Goal: Check status: Check status

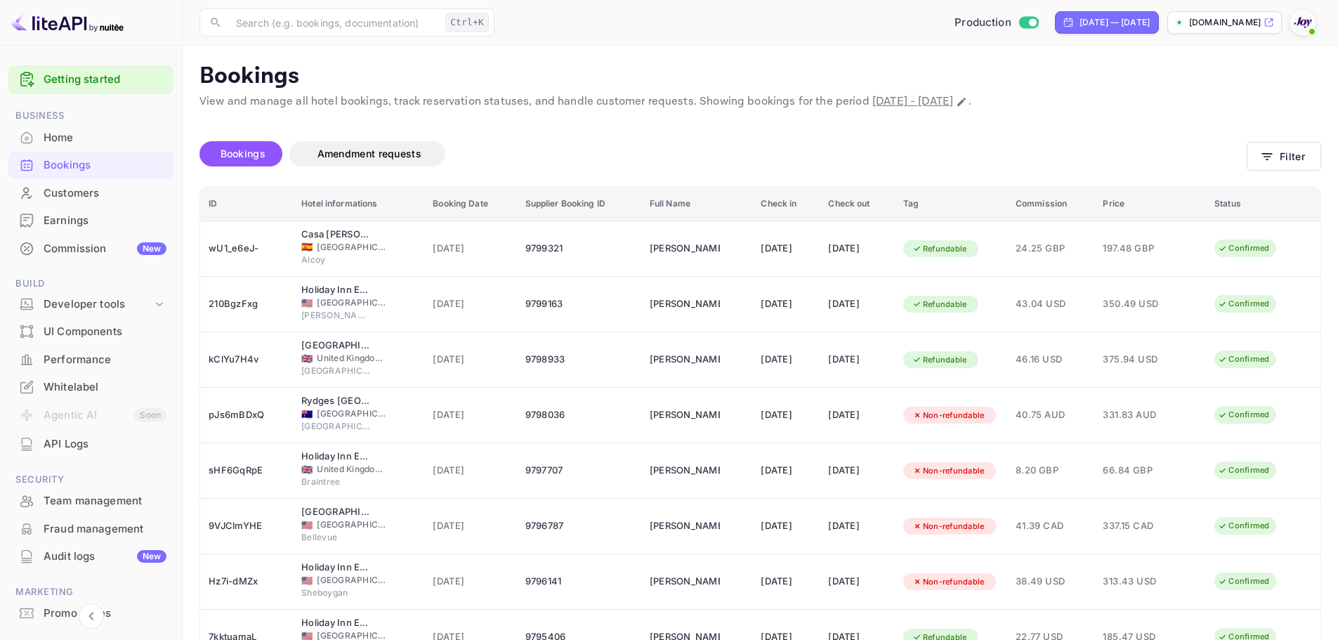
click at [88, 172] on div "Bookings" at bounding box center [105, 165] width 123 height 16
click at [92, 153] on div "Bookings" at bounding box center [90, 165] width 165 height 27
click at [104, 158] on div "Bookings" at bounding box center [105, 165] width 123 height 16
click at [1276, 164] on button "Filter" at bounding box center [1283, 156] width 74 height 29
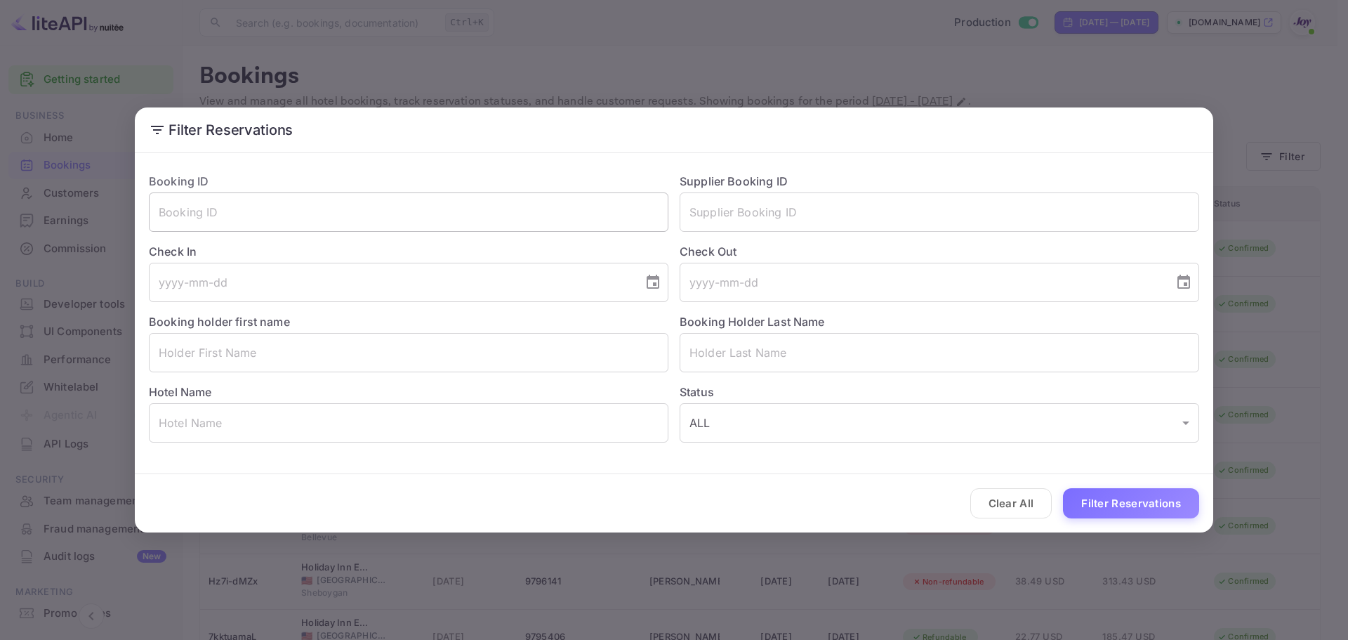
click at [234, 220] on input "text" at bounding box center [409, 211] width 520 height 39
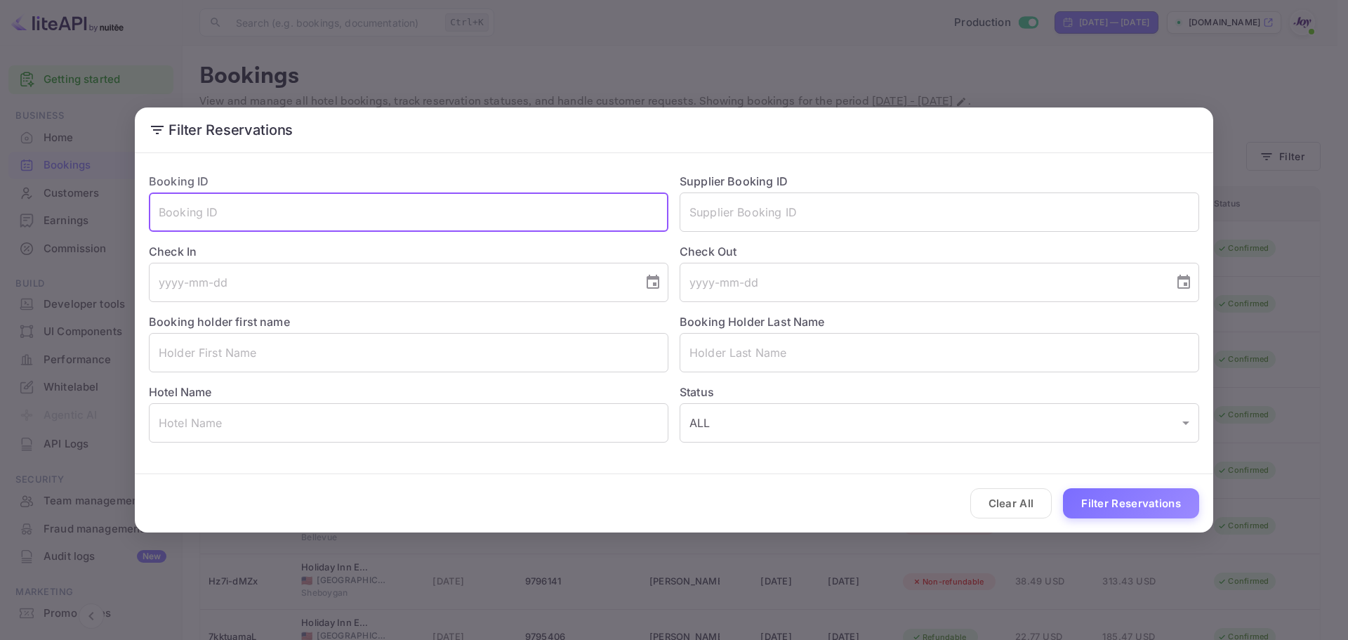
paste input "5ANd1ISQk"
type input "5ANd1ISQk"
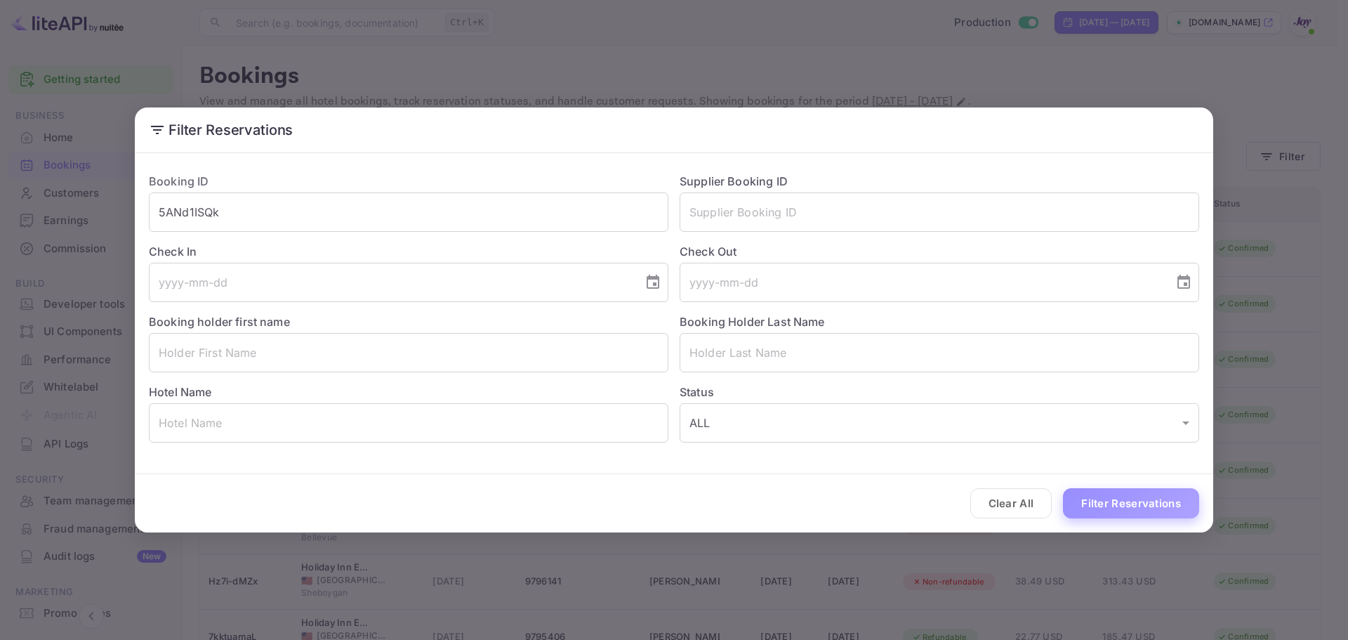
click at [1102, 504] on button "Filter Reservations" at bounding box center [1131, 503] width 136 height 30
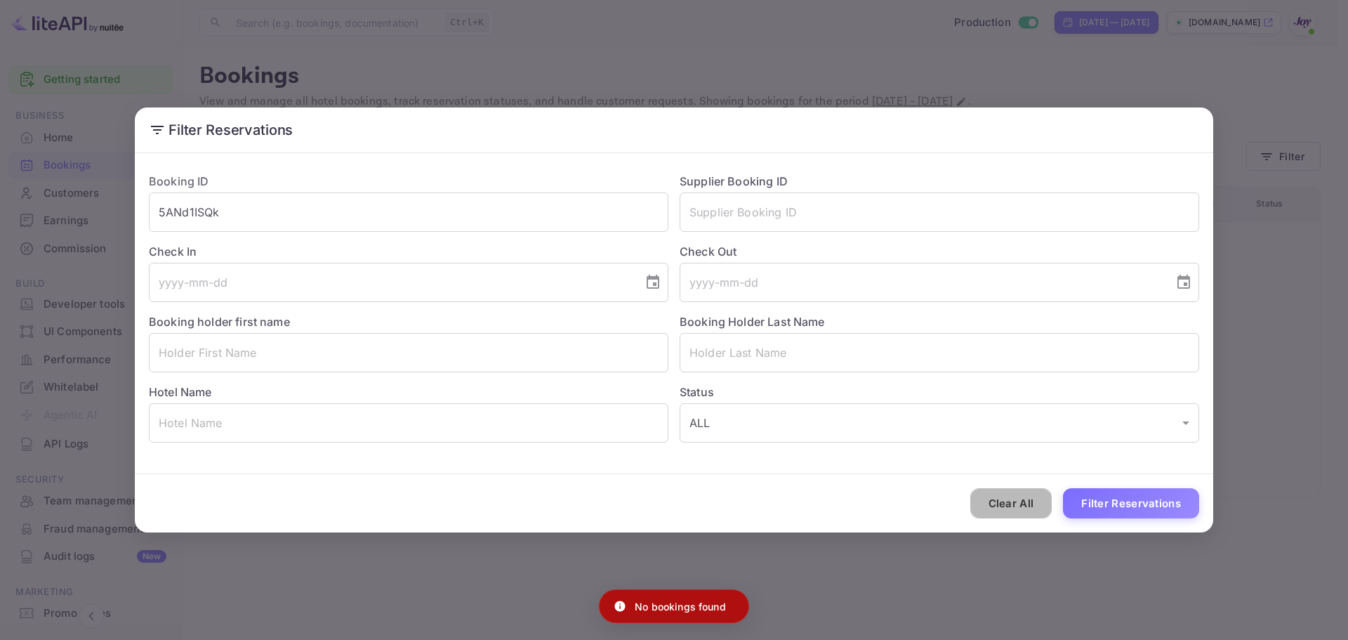
click at [1009, 512] on button "Clear All" at bounding box center [1011, 503] width 82 height 30
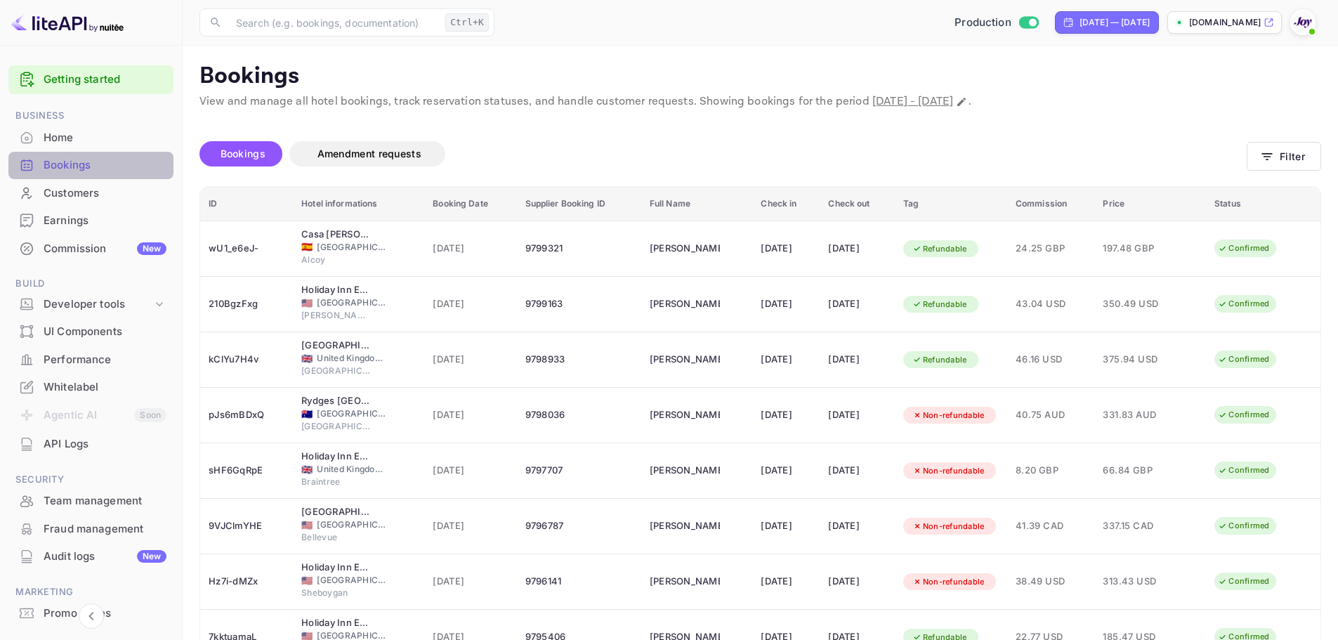
click at [101, 164] on div "Bookings" at bounding box center [105, 165] width 123 height 16
click at [1283, 171] on div "Bookings Amendment requests Filter" at bounding box center [759, 156] width 1121 height 59
click at [1282, 165] on button "Filter" at bounding box center [1283, 156] width 74 height 29
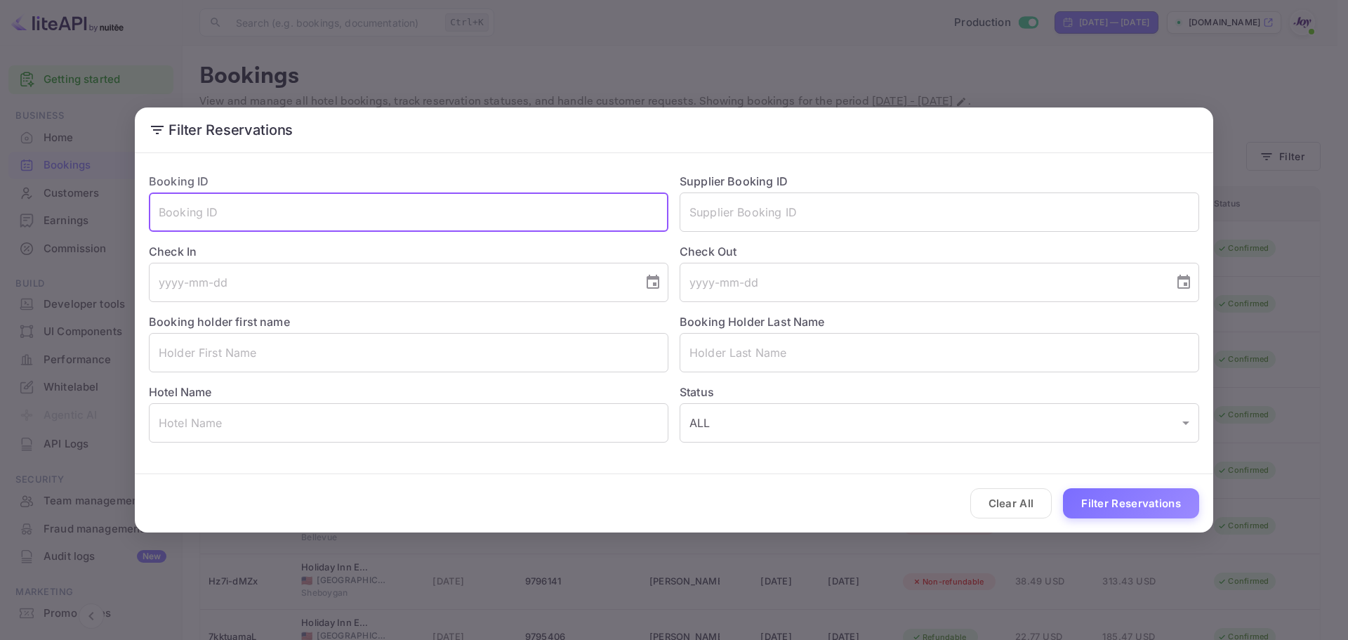
click at [317, 227] on input "text" at bounding box center [409, 211] width 520 height 39
paste input "8941372"
type input "8941372"
click at [1146, 484] on div "Clear All Filter Reservations" at bounding box center [674, 503] width 1078 height 58
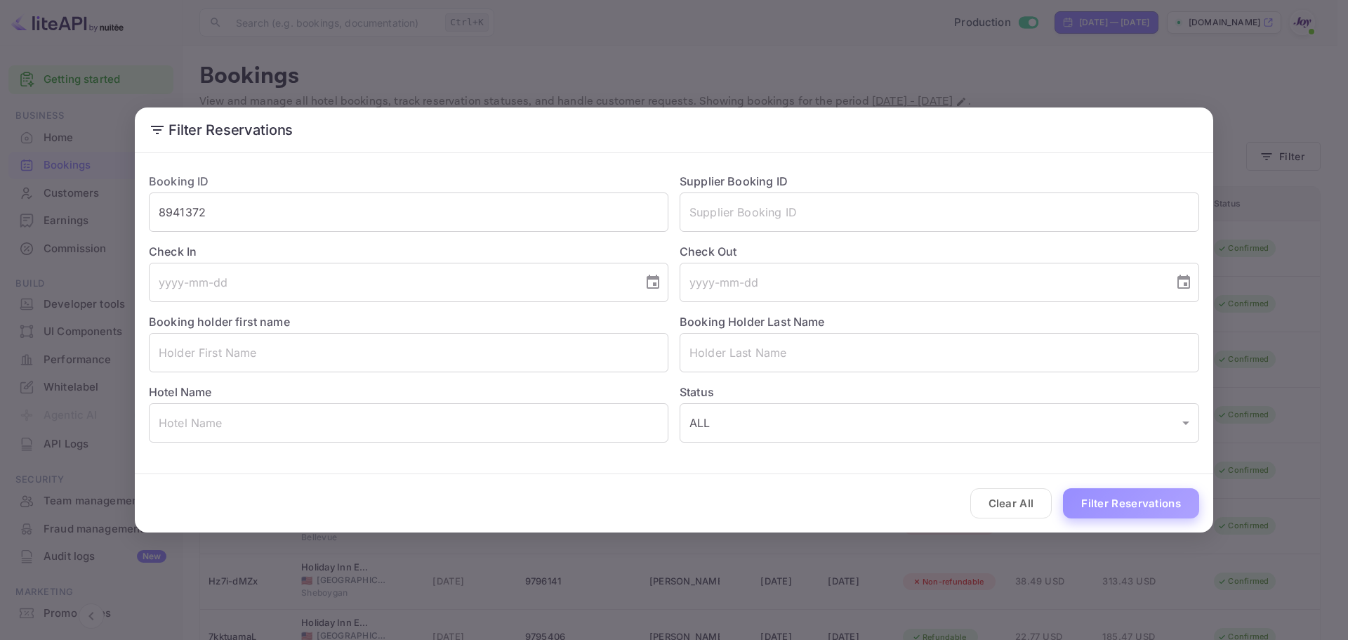
click at [1146, 501] on button "Filter Reservations" at bounding box center [1131, 503] width 136 height 30
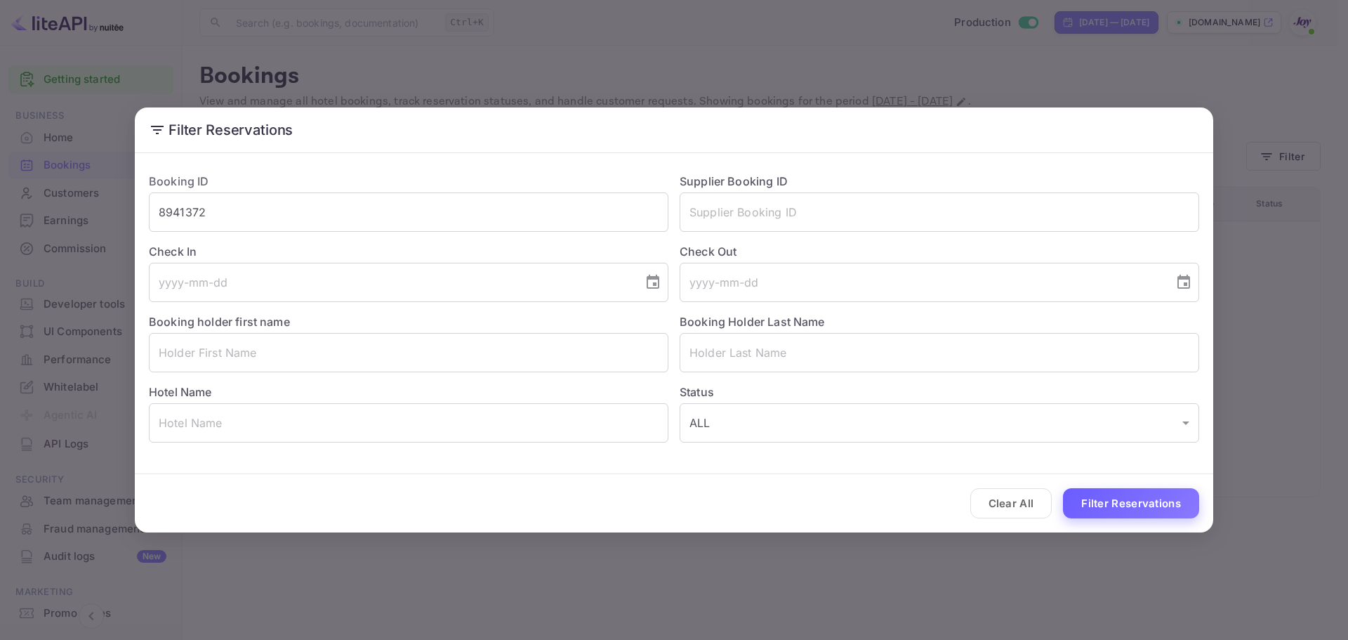
click at [1134, 501] on button "Filter Reservations" at bounding box center [1131, 503] width 136 height 30
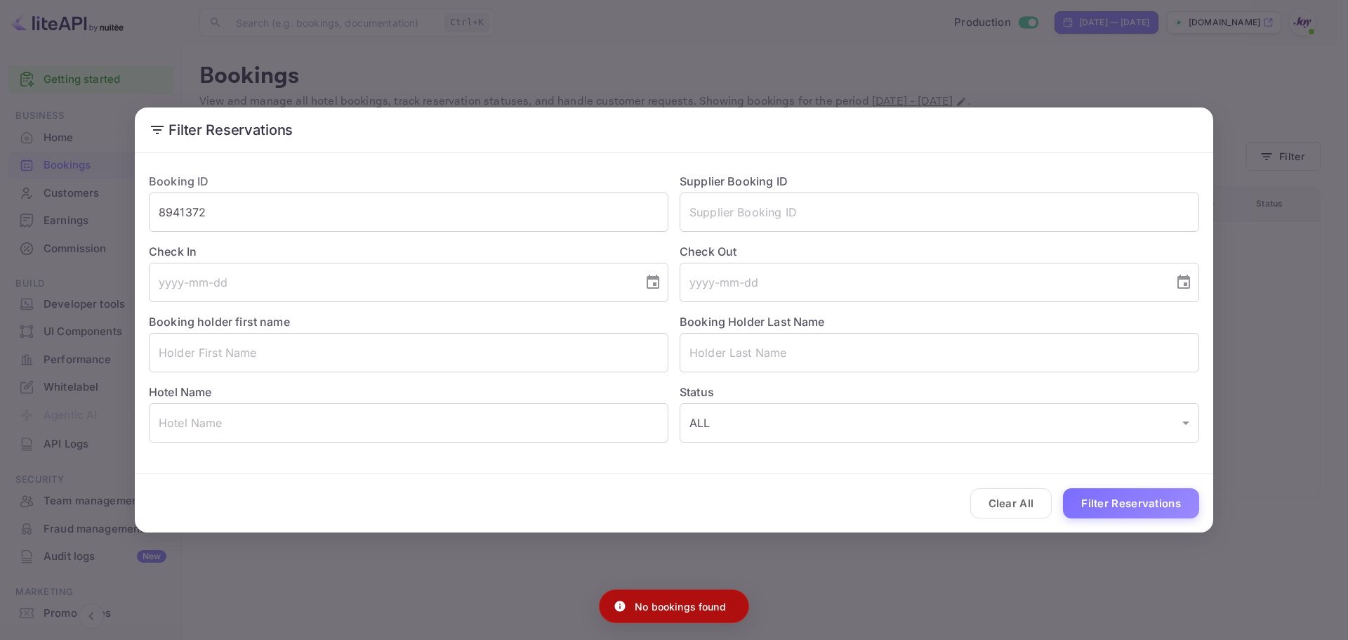
click at [419, 555] on div "Filter Reservations Booking ID 8941372 ​ Supplier Booking ID ​ Check In ​ Check…" at bounding box center [674, 320] width 1348 height 640
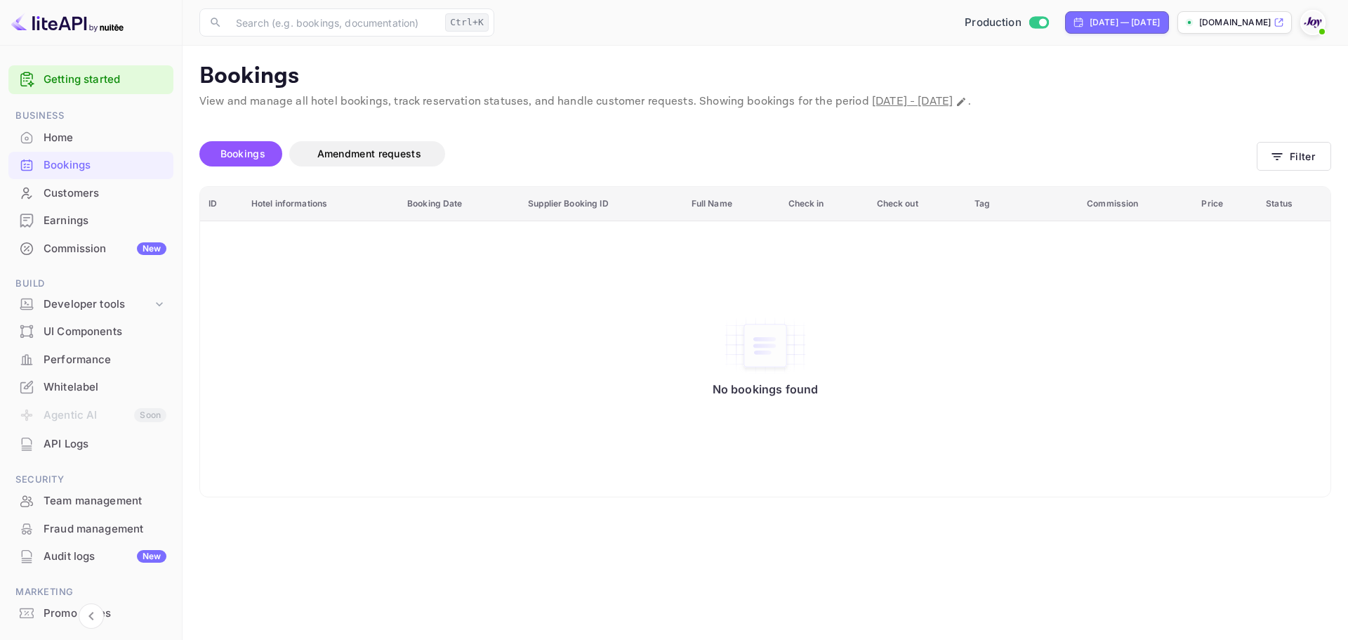
click at [91, 163] on div "Bookings" at bounding box center [105, 165] width 123 height 16
click at [119, 137] on div "Home" at bounding box center [105, 138] width 123 height 16
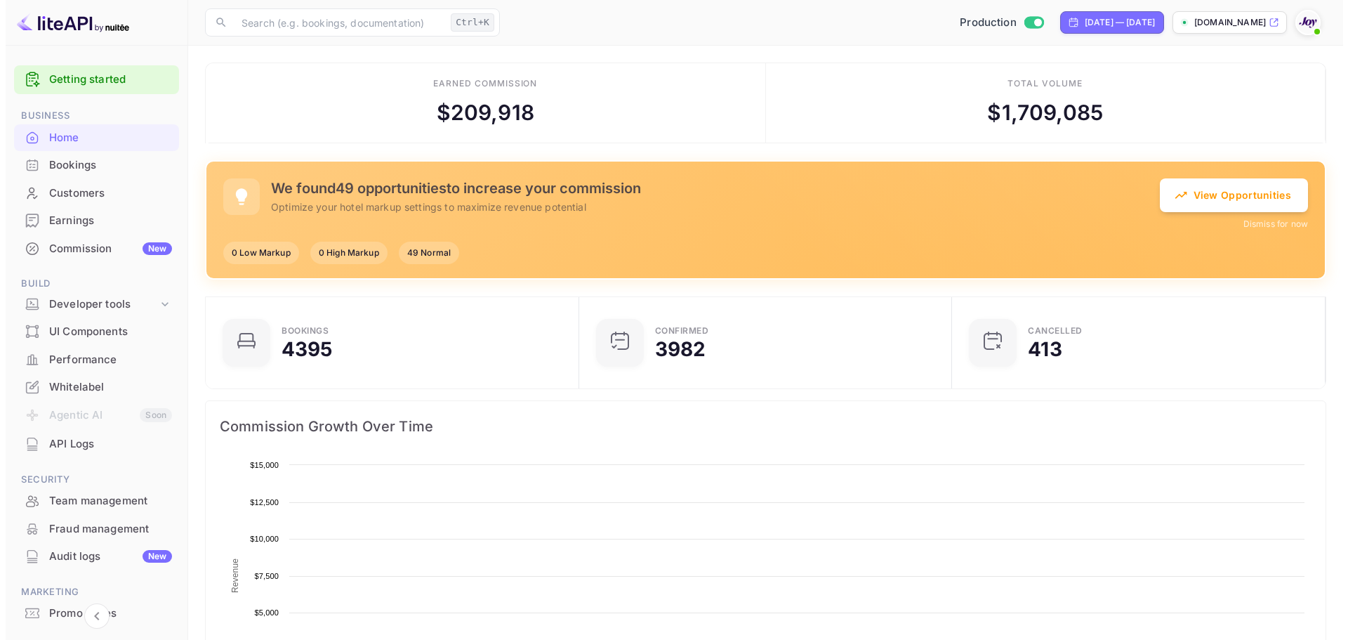
scroll to position [218, 354]
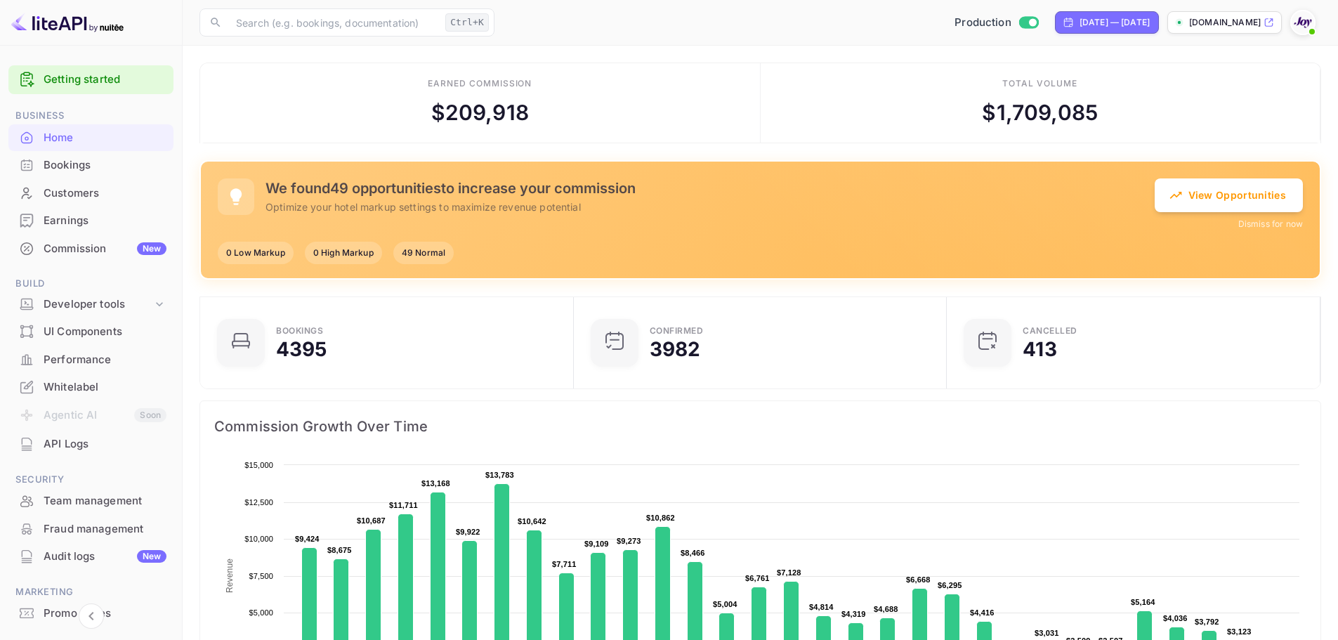
click at [84, 169] on div "Bookings" at bounding box center [105, 165] width 123 height 16
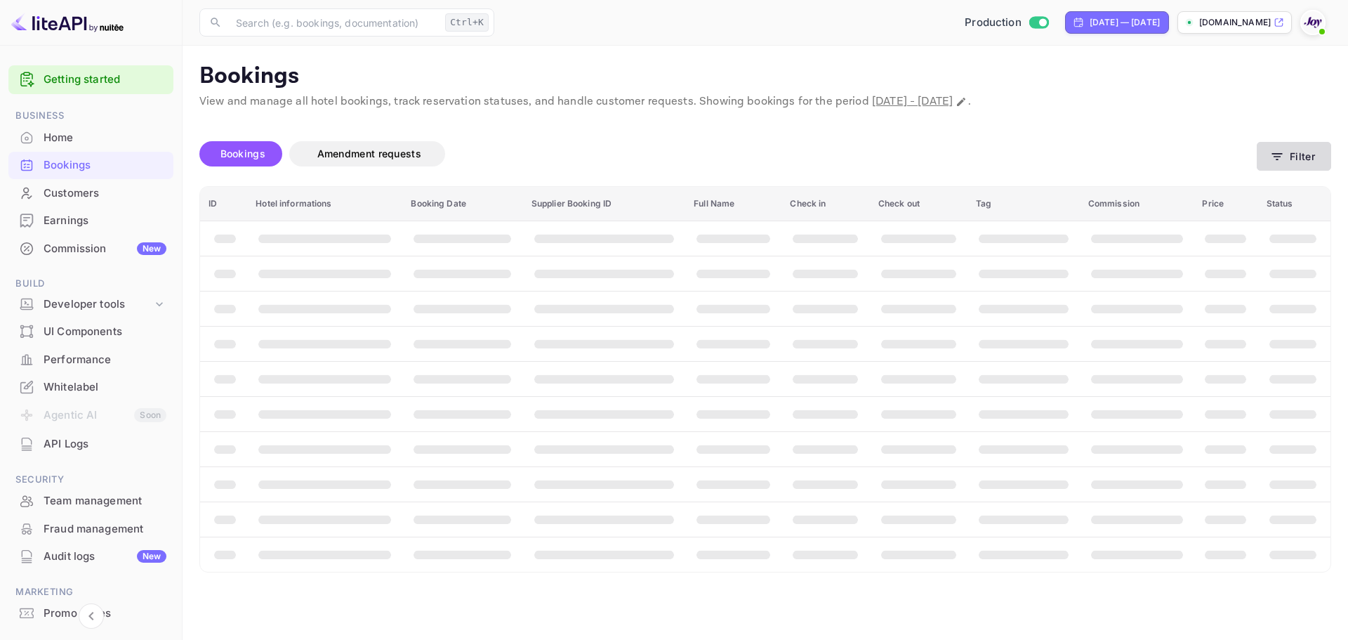
click at [1285, 157] on button "Filter" at bounding box center [1294, 156] width 74 height 29
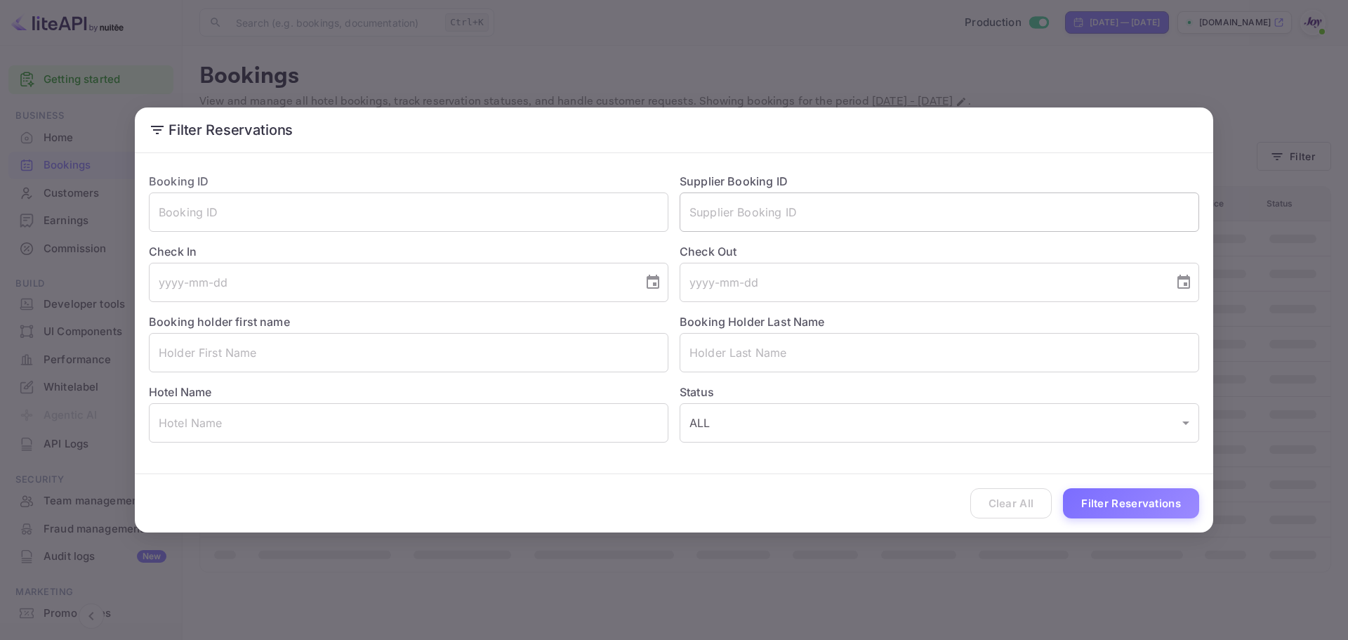
click at [744, 209] on input "text" at bounding box center [940, 211] width 520 height 39
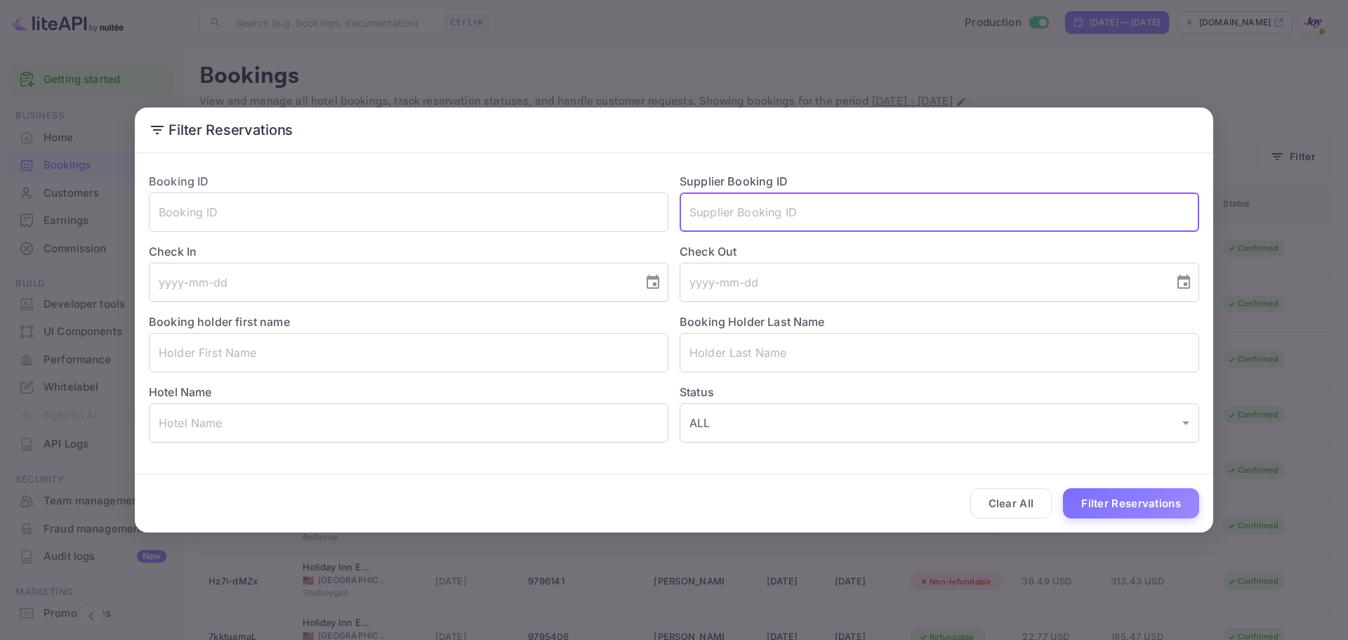
paste input "8180304"
type input "8180304"
click at [1137, 502] on button "Filter Reservations" at bounding box center [1131, 503] width 136 height 30
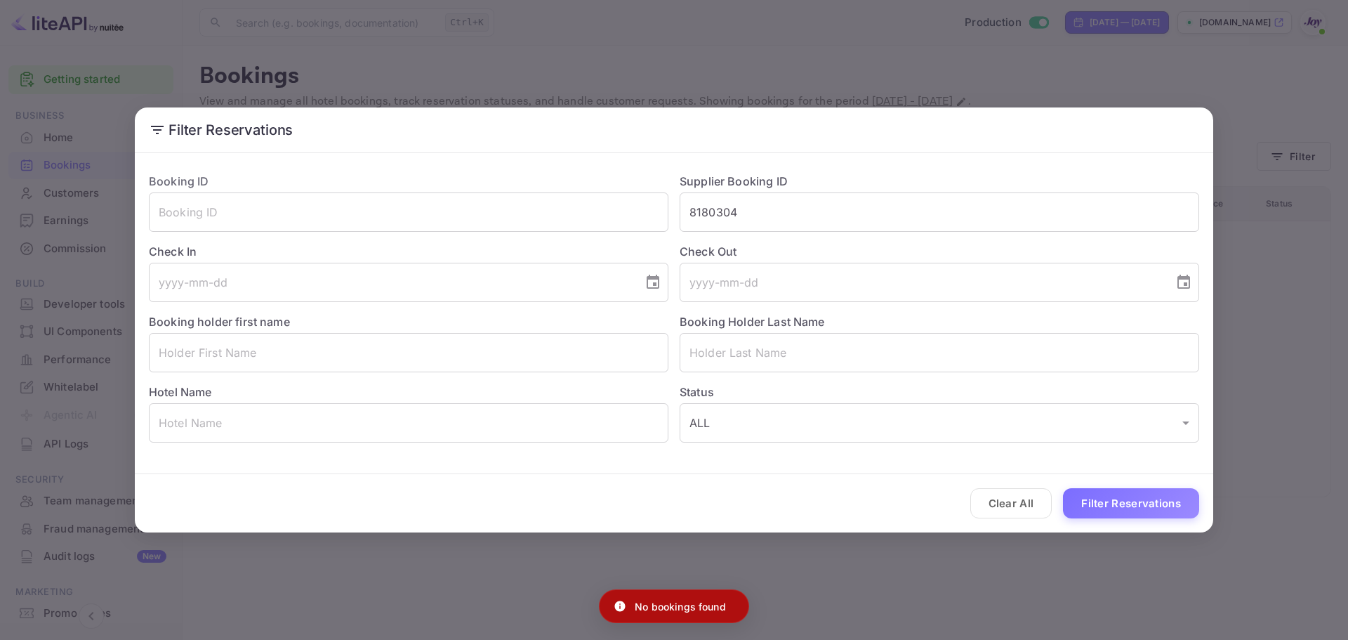
click at [251, 52] on div "Filter Reservations Booking ID ​ Supplier Booking ID 8180304 ​ Check In ​ Check…" at bounding box center [674, 320] width 1348 height 640
